Goal: Task Accomplishment & Management: Use online tool/utility

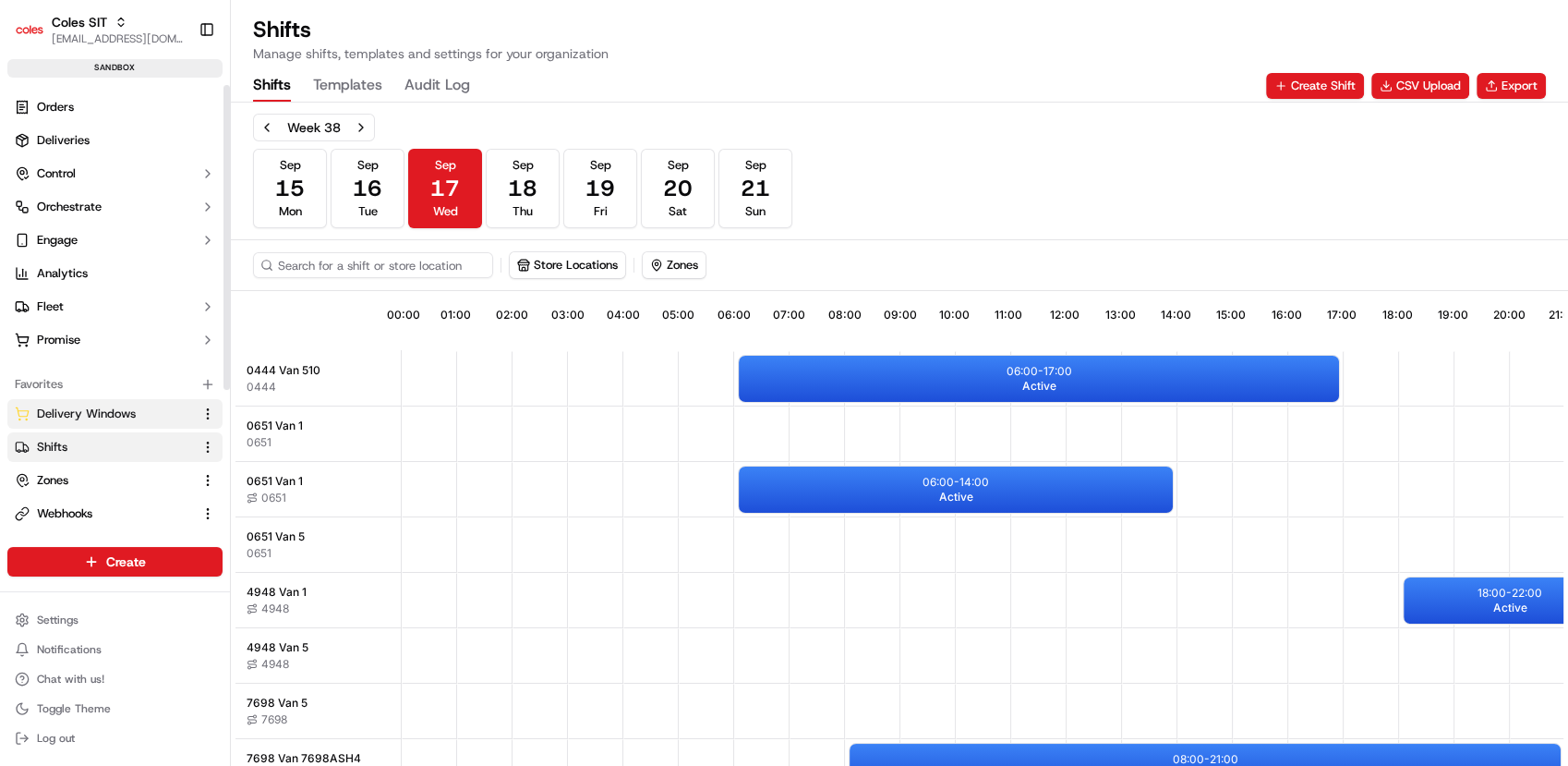
click at [86, 412] on span "Delivery Windows" at bounding box center [86, 414] width 99 height 17
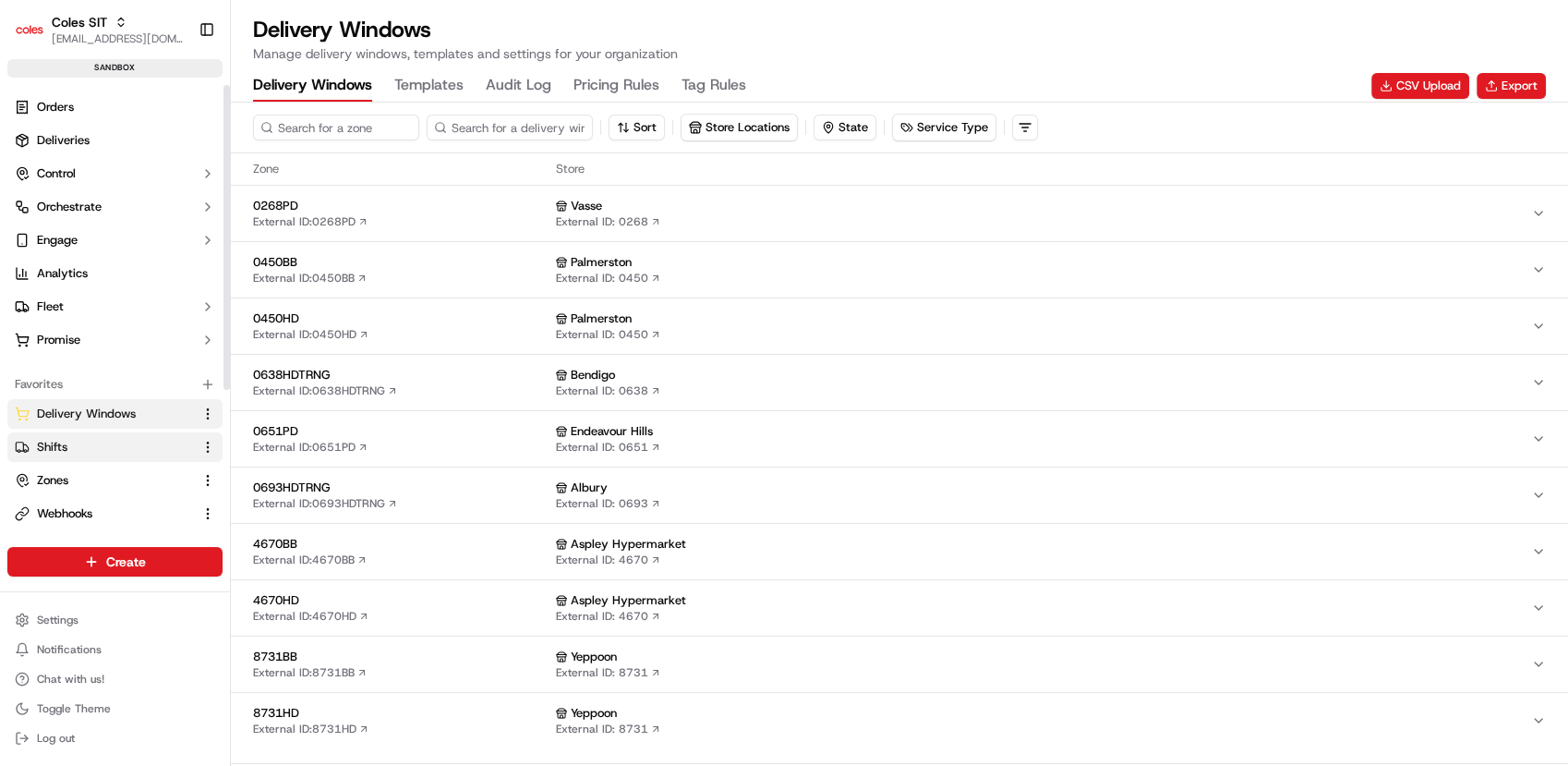
click at [84, 436] on button "Shifts" at bounding box center [115, 447] width 215 height 30
click at [1433, 88] on button "CSV Upload" at bounding box center [1419, 86] width 98 height 26
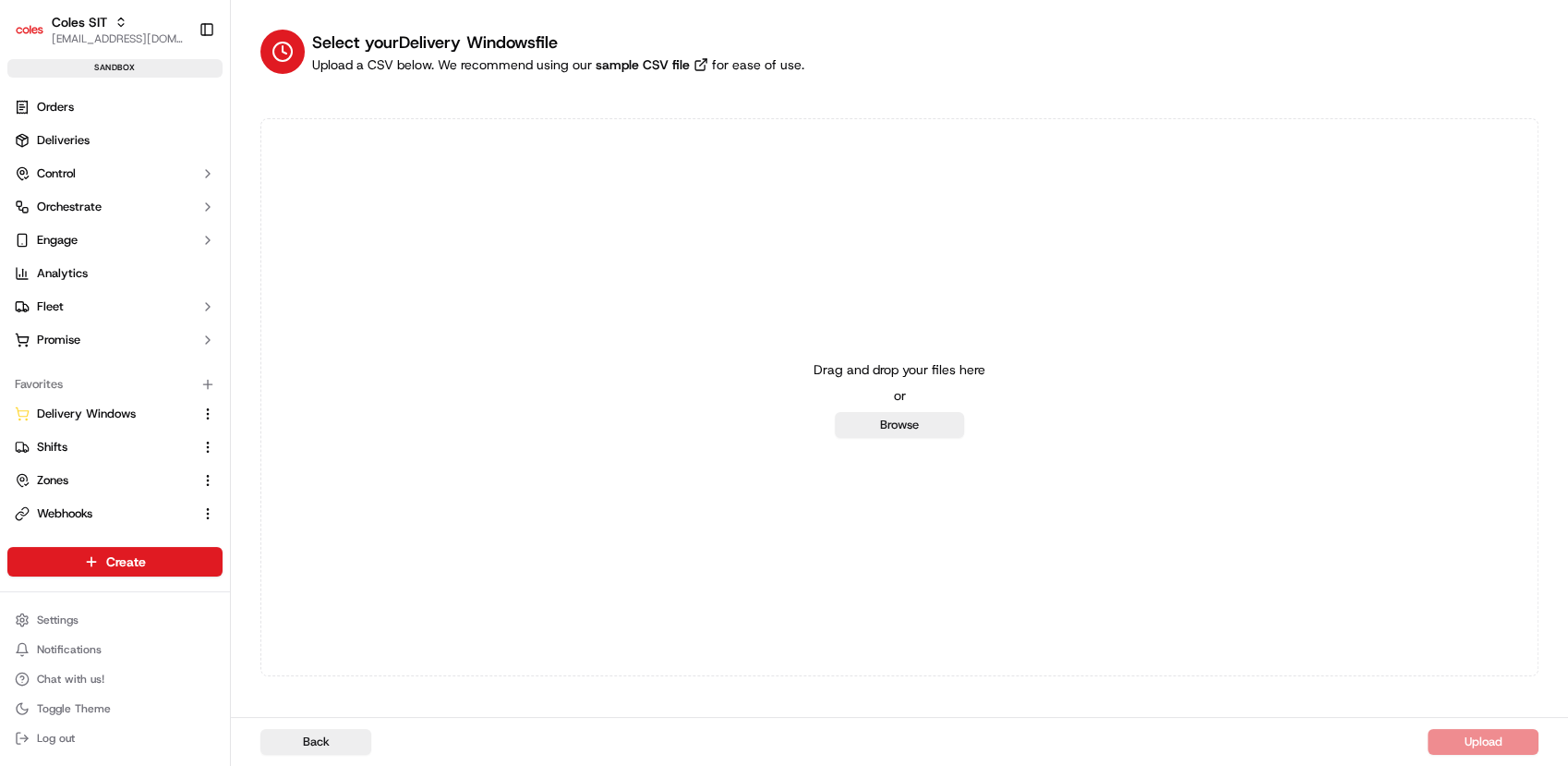
drag, startPoint x: 1433, startPoint y: 88, endPoint x: 623, endPoint y: 381, distance: 861.4
click at [623, 381] on div "Select your Delivery Windows file Upload a CSV below. We recommend using our sa…" at bounding box center [899, 353] width 1278 height 646
click at [94, 447] on link "Shifts" at bounding box center [104, 447] width 178 height 17
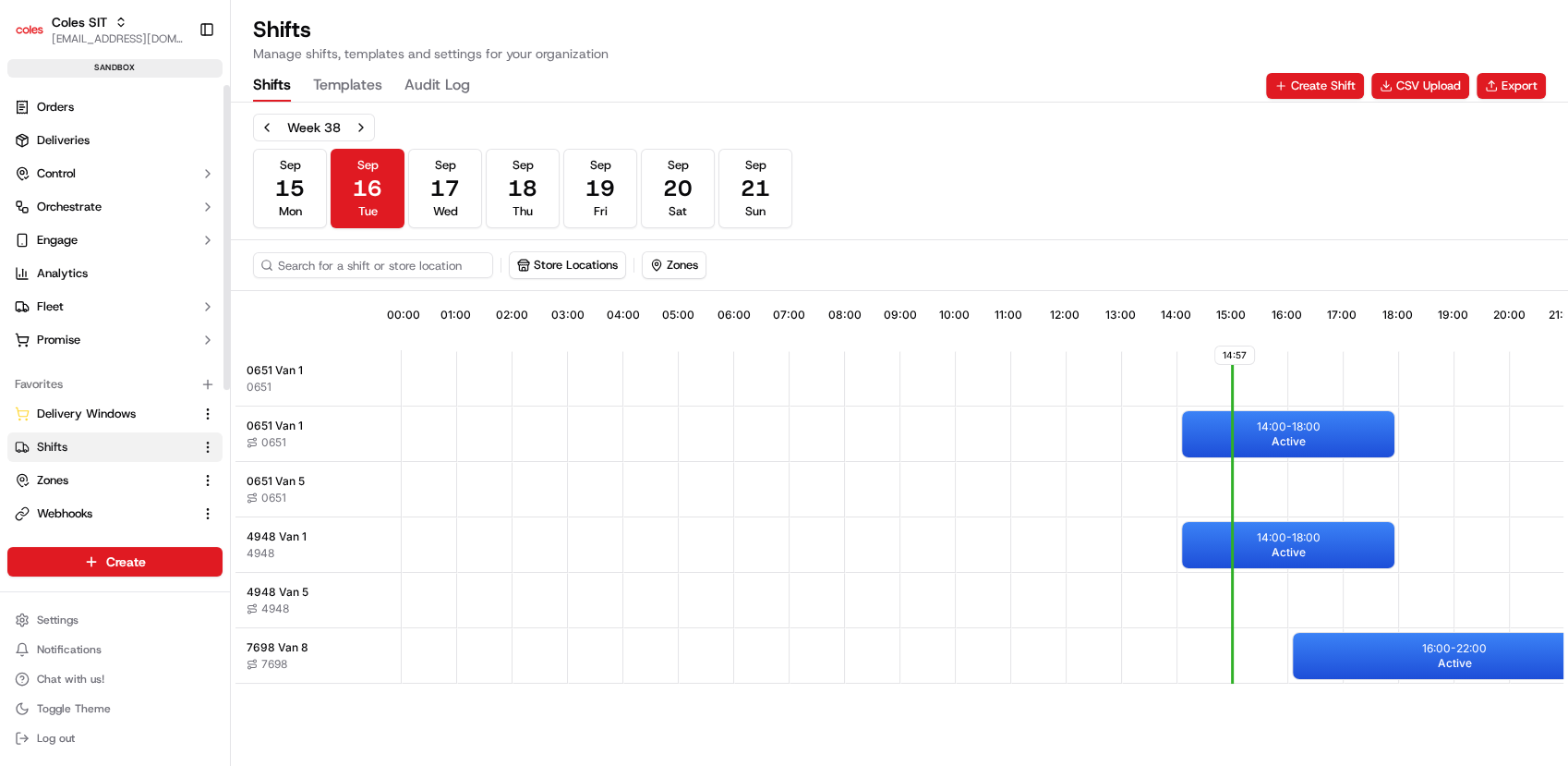
scroll to position [0, 167]
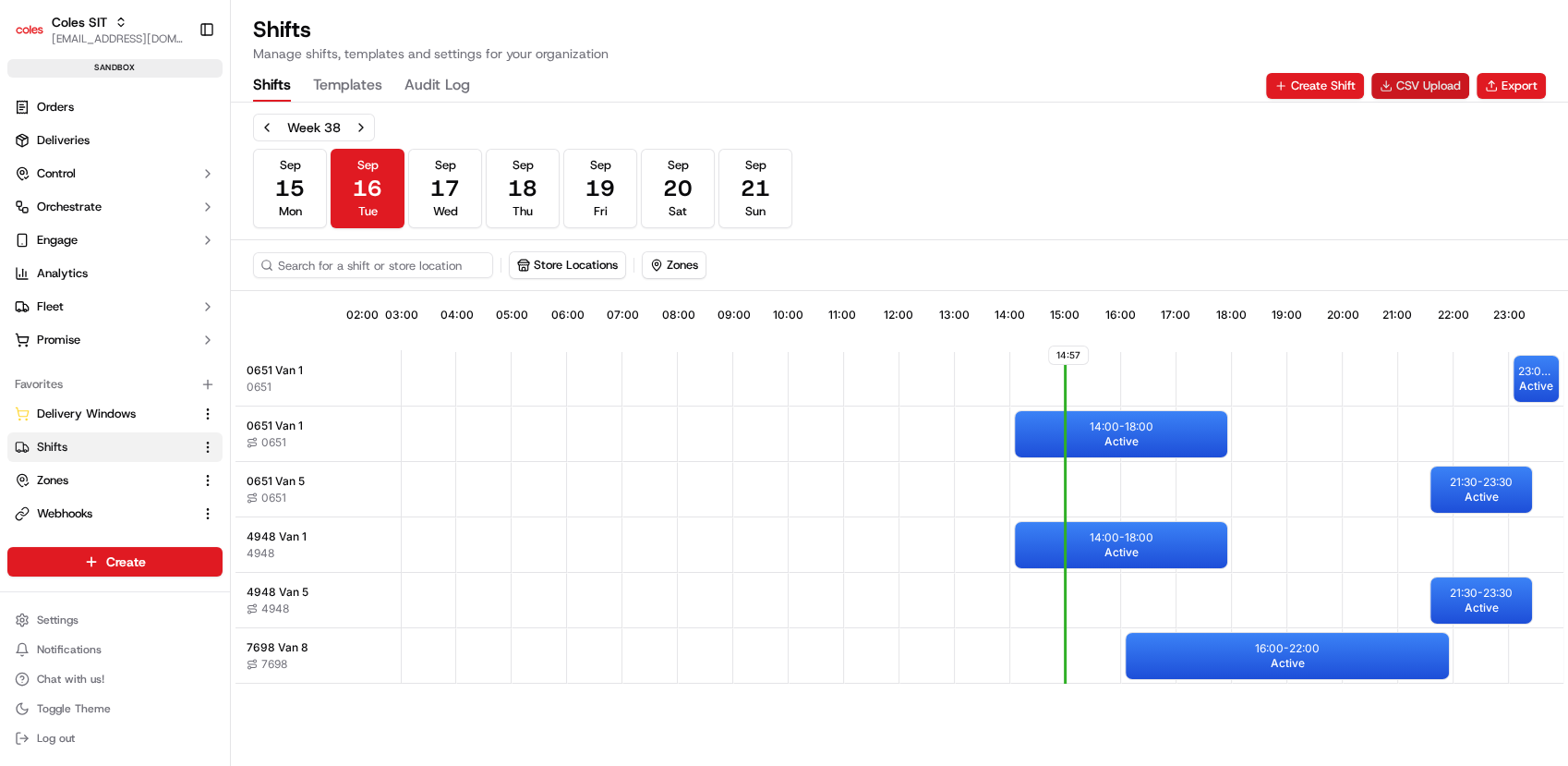
drag, startPoint x: 1323, startPoint y: 85, endPoint x: 1399, endPoint y: 82, distance: 76.1
click at [1399, 82] on div "Create Shift CSV Upload Export" at bounding box center [1406, 86] width 280 height 26
click at [1399, 82] on button "CSV Upload" at bounding box center [1419, 86] width 98 height 26
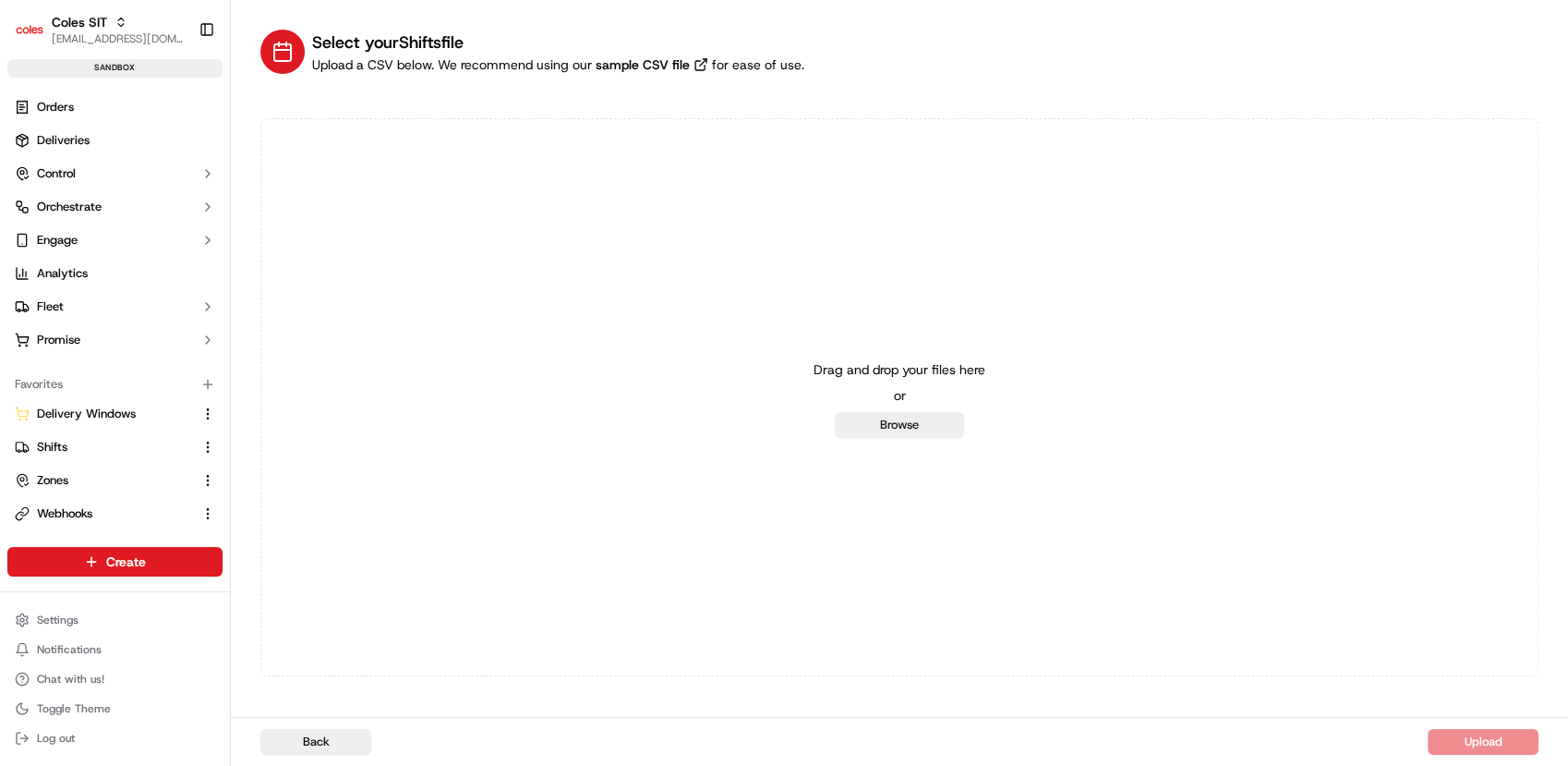
click at [882, 438] on div "Drag and drop your files here or Browse" at bounding box center [899, 397] width 1278 height 558
click at [892, 427] on button "Browse" at bounding box center [899, 425] width 130 height 26
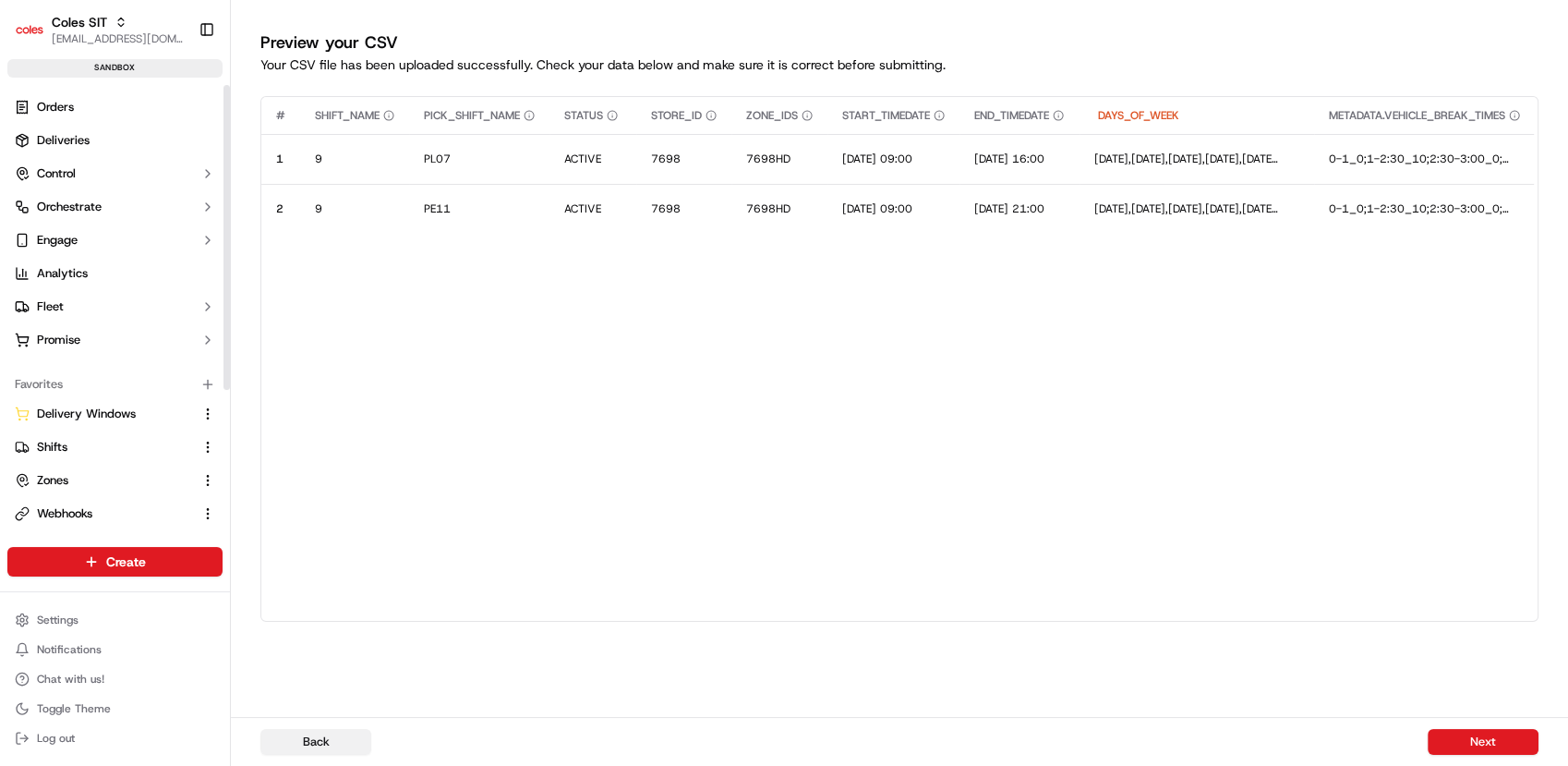
click at [318, 735] on button "Back" at bounding box center [315, 742] width 111 height 26
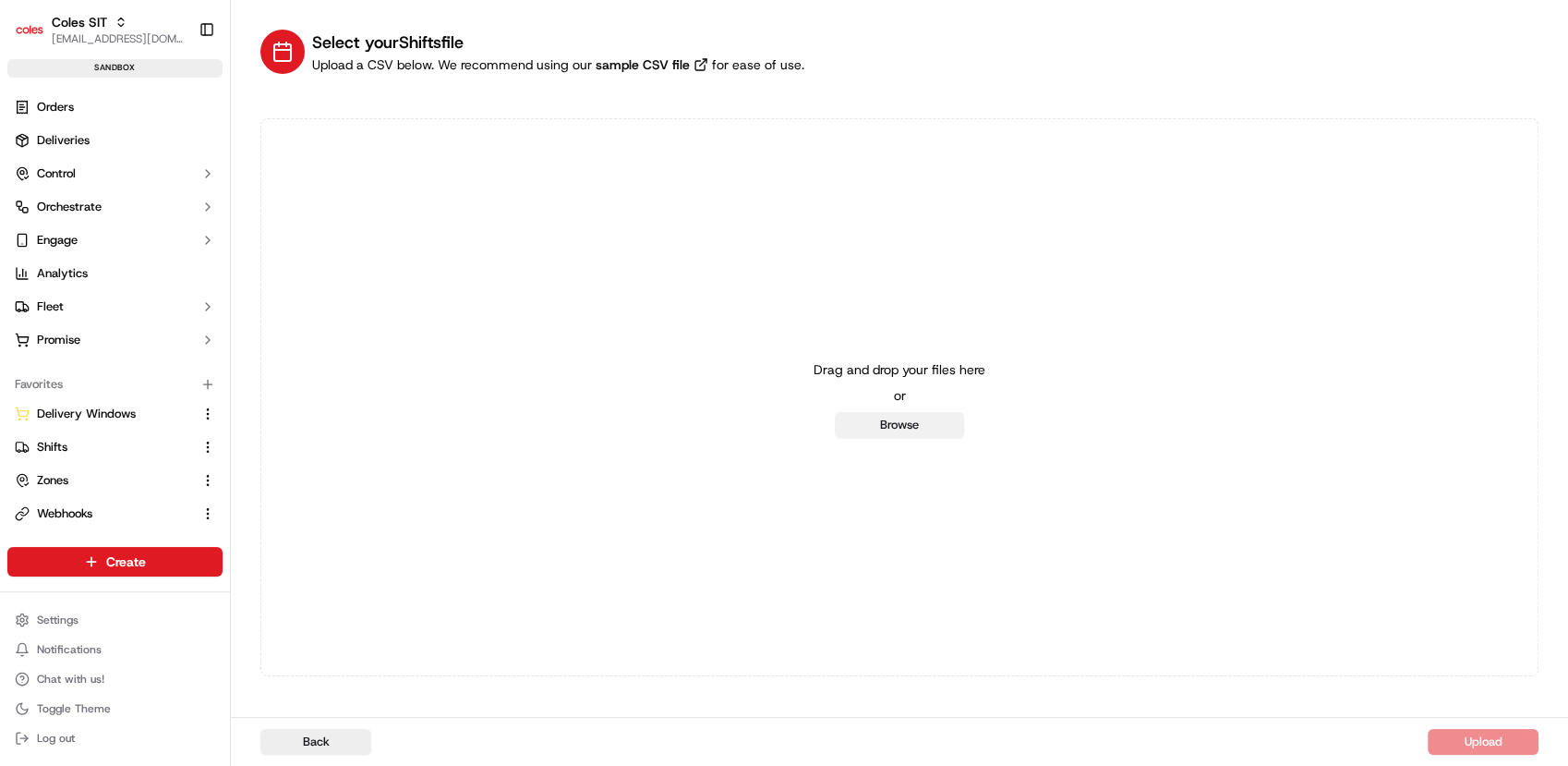
click at [923, 423] on button "Browse" at bounding box center [899, 425] width 130 height 26
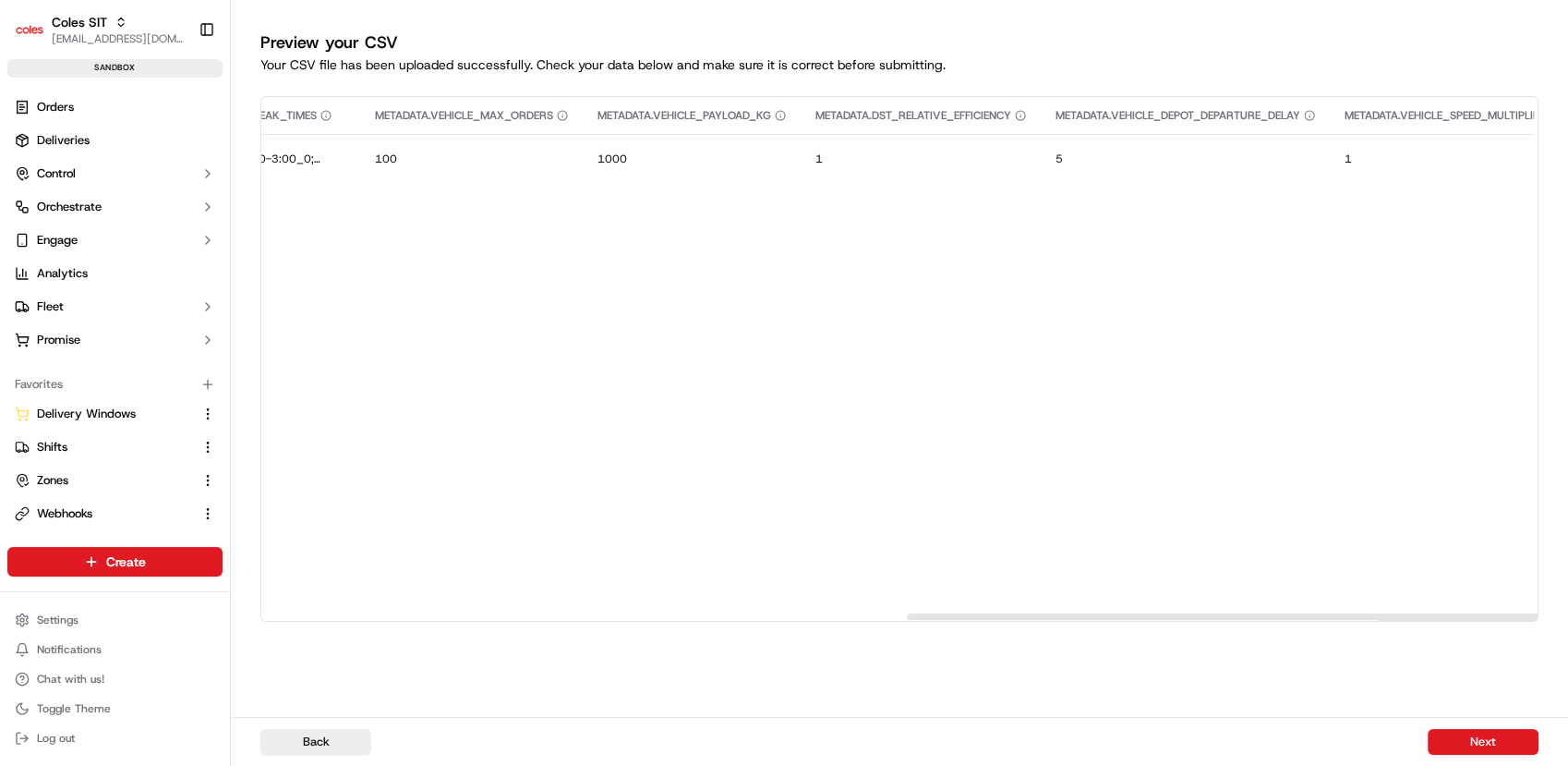
scroll to position [0, 1303]
click at [1487, 744] on button "Next" at bounding box center [1482, 742] width 111 height 26
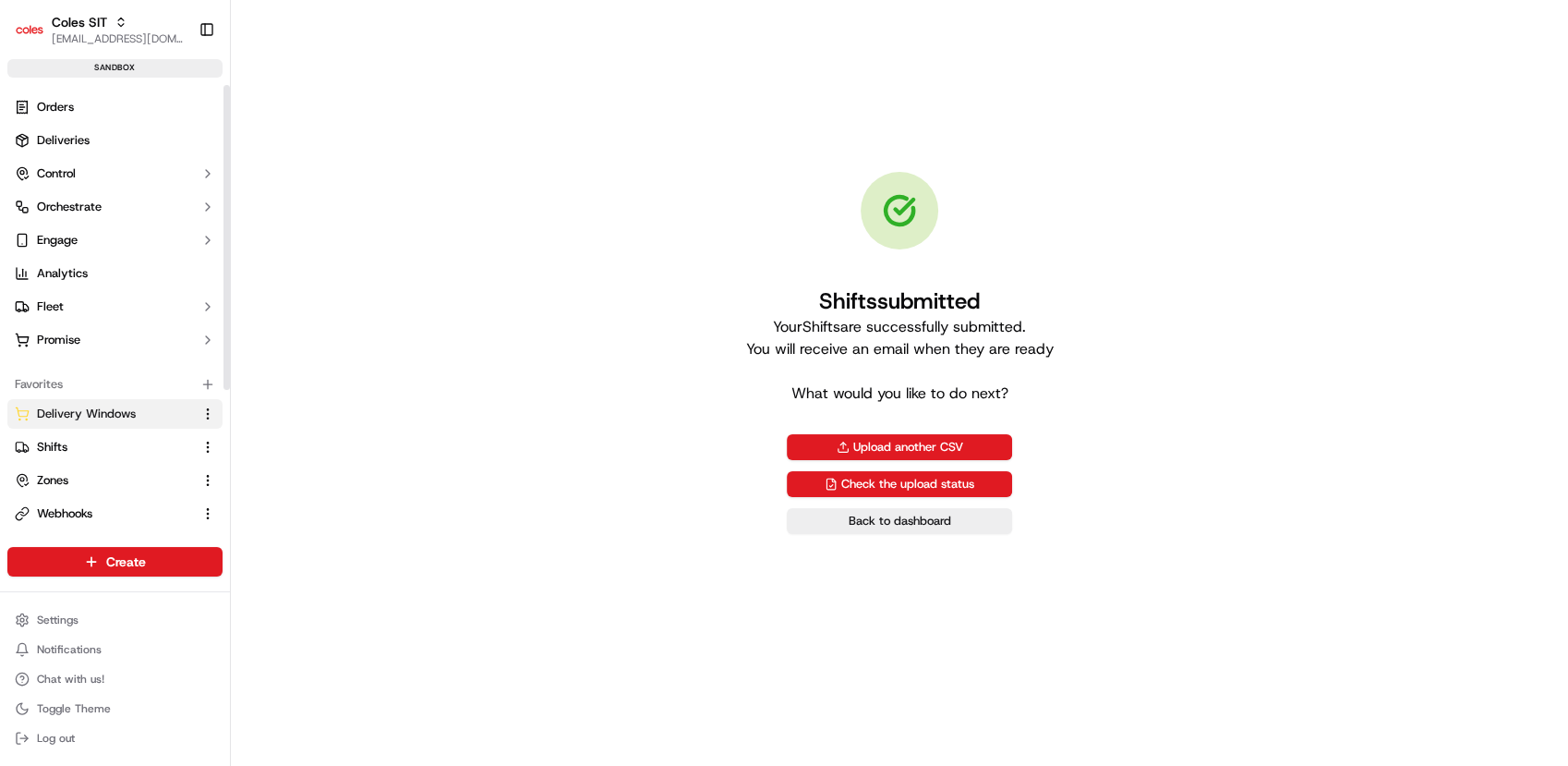
click at [118, 427] on button "Delivery Windows" at bounding box center [115, 414] width 215 height 30
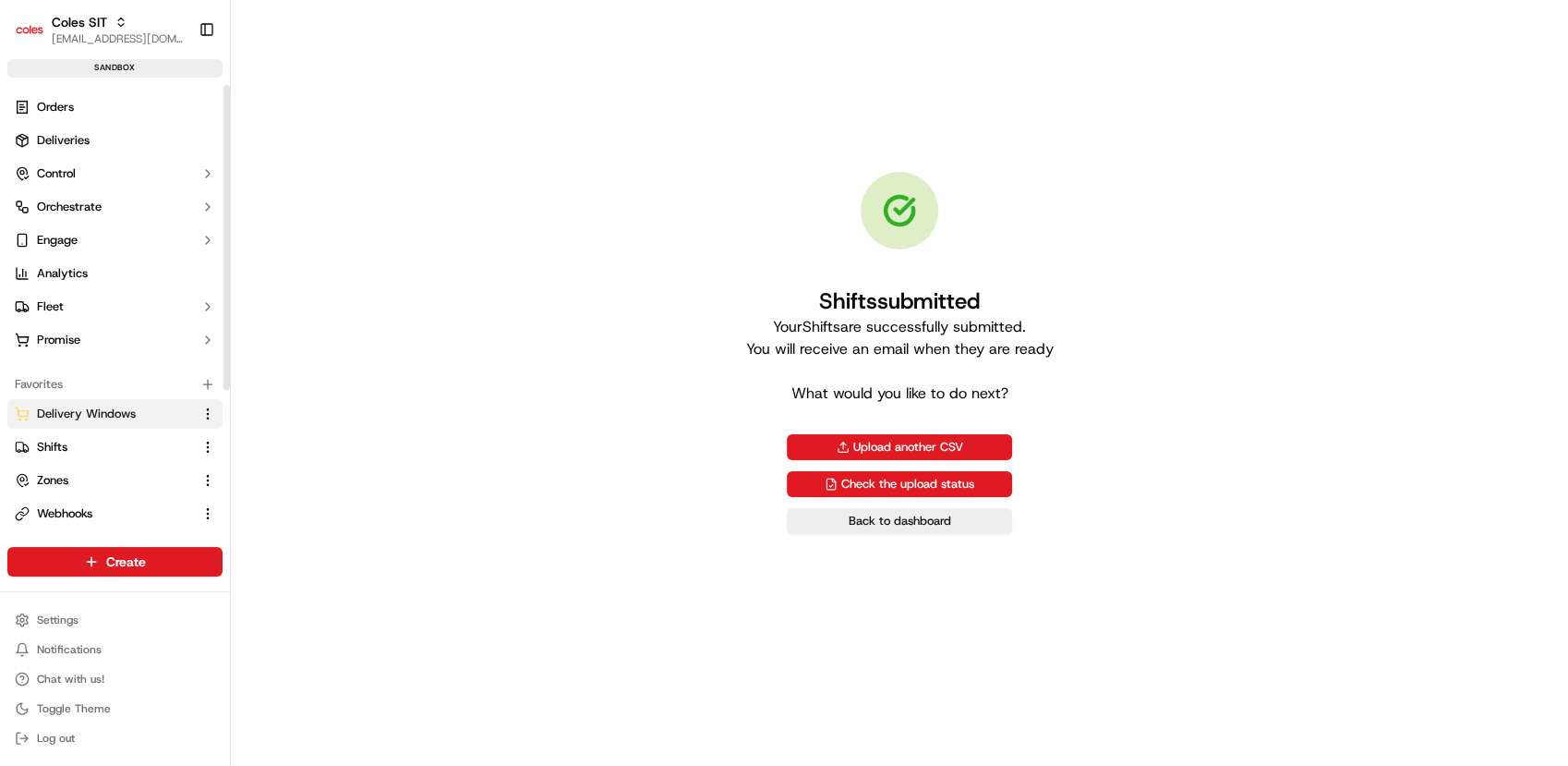
click at [132, 417] on span "Delivery Windows" at bounding box center [86, 414] width 99 height 17
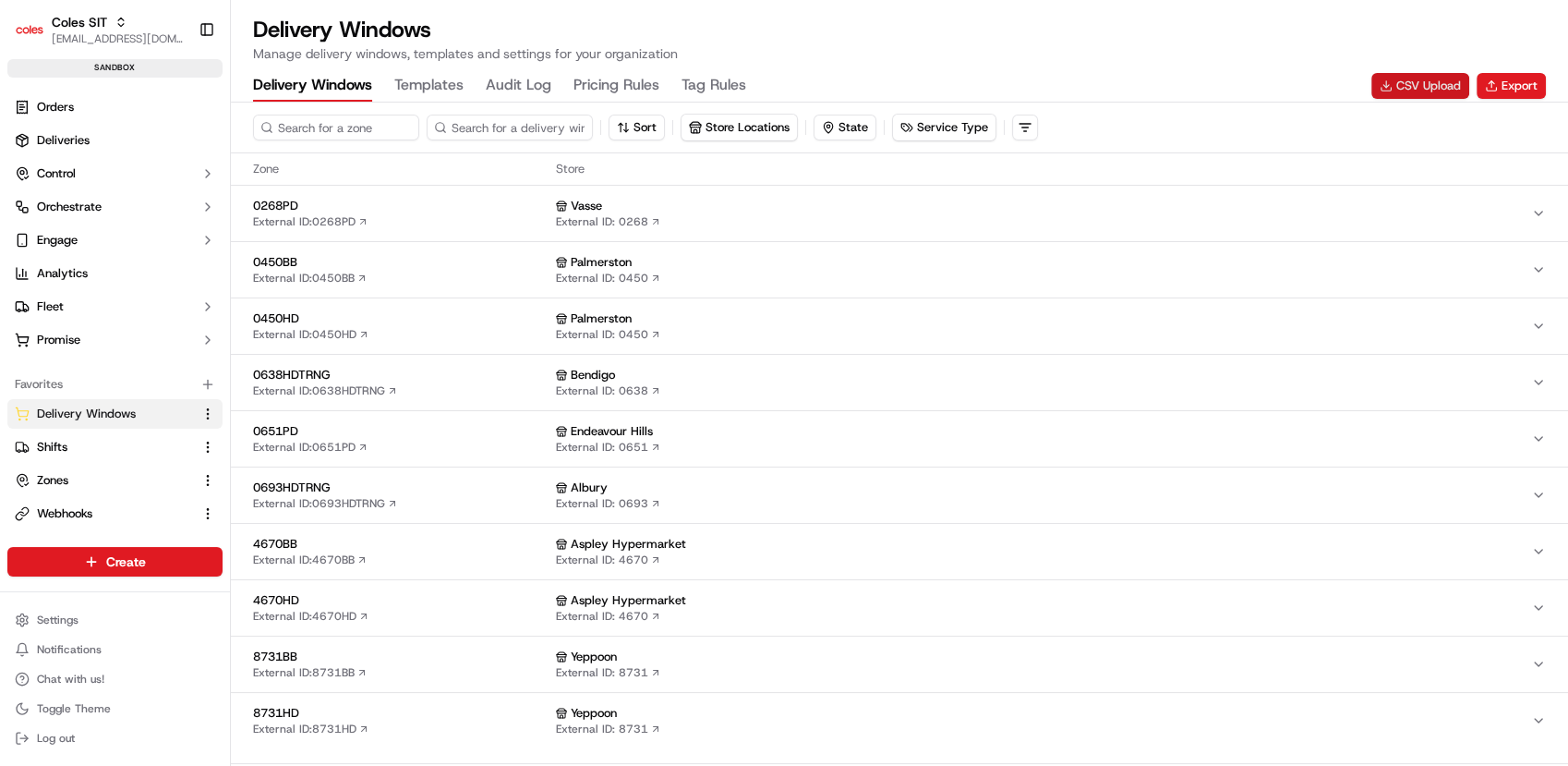
click at [1443, 83] on button "CSV Upload" at bounding box center [1419, 86] width 98 height 26
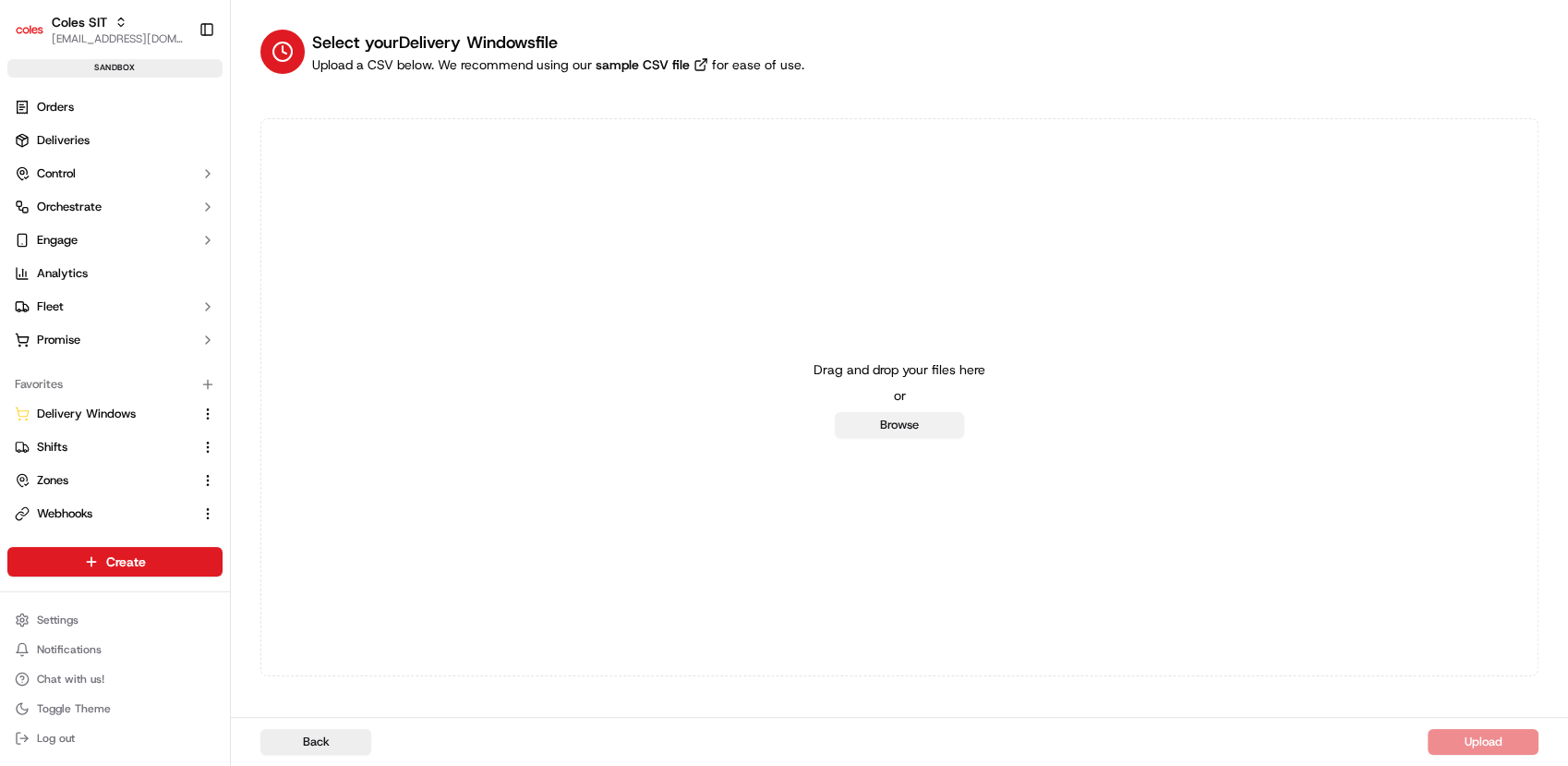
click at [901, 420] on button "Browse" at bounding box center [899, 425] width 130 height 26
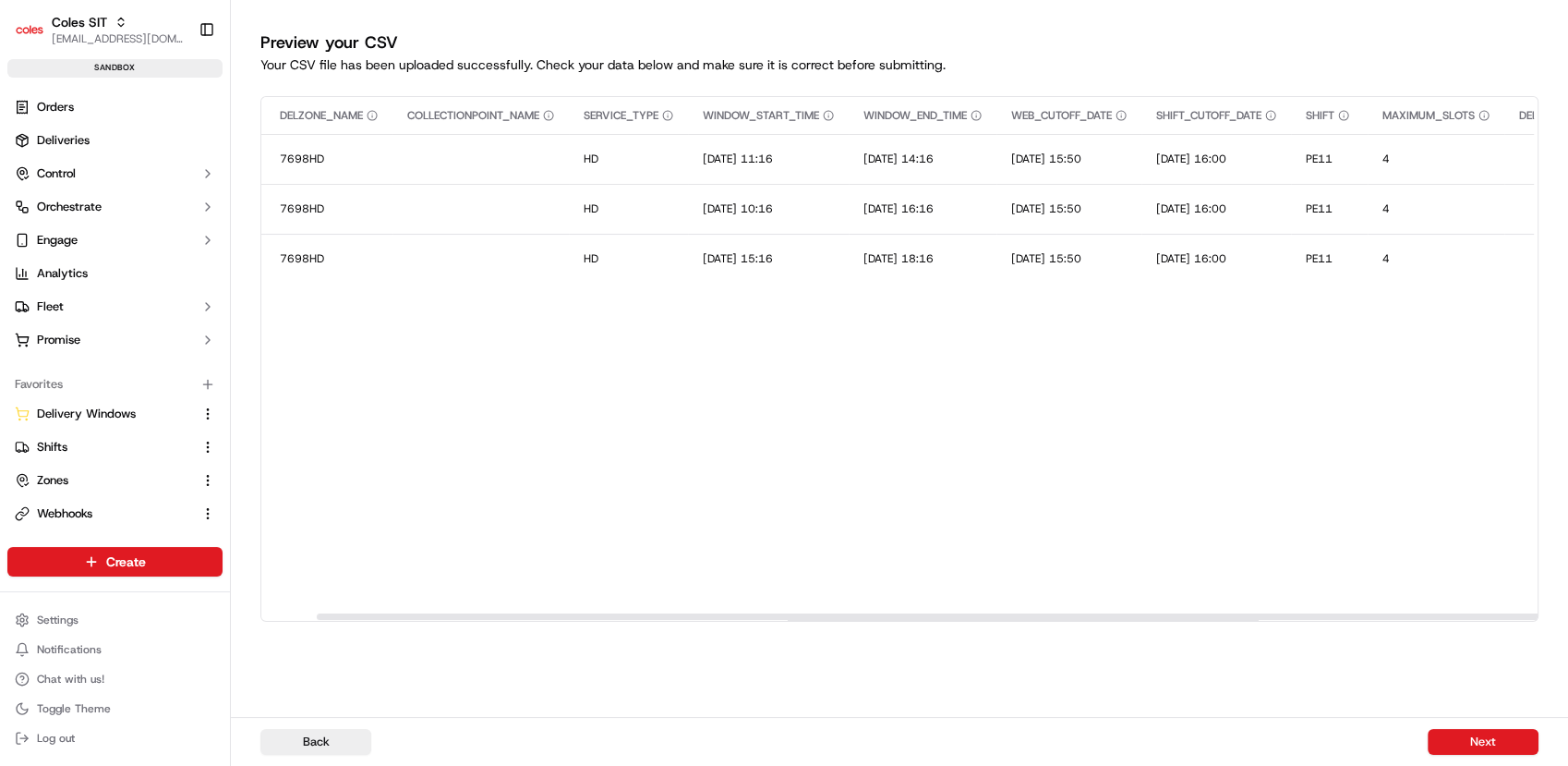
scroll to position [0, 225]
click at [1468, 739] on button "Next" at bounding box center [1482, 742] width 111 height 26
